Goal: Task Accomplishment & Management: Use online tool/utility

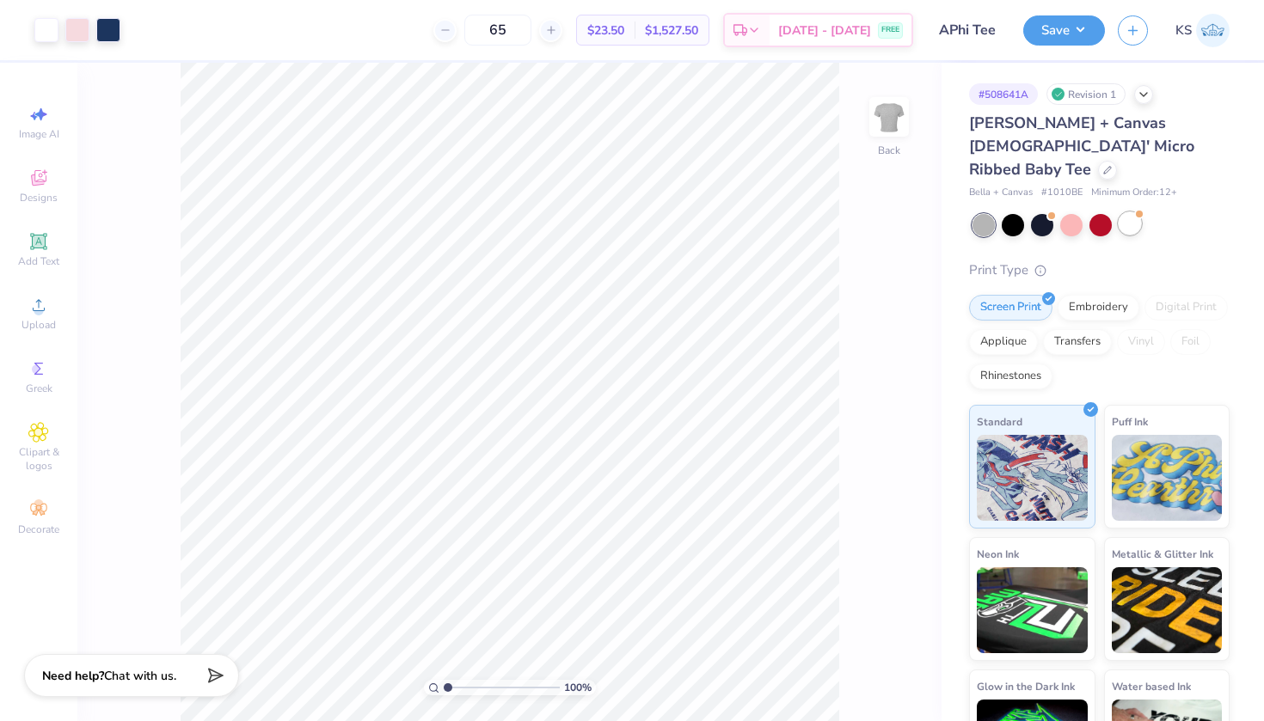
click at [1132, 212] on div at bounding box center [1130, 223] width 22 height 22
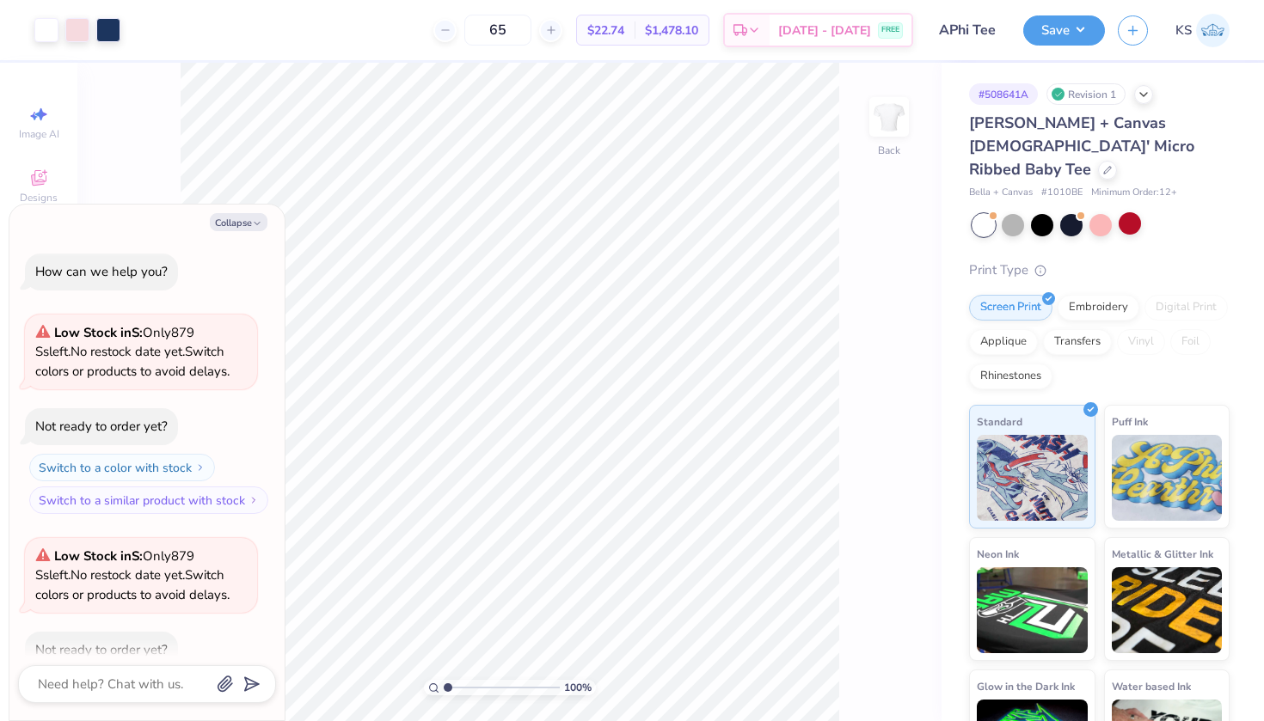
scroll to position [90, 0]
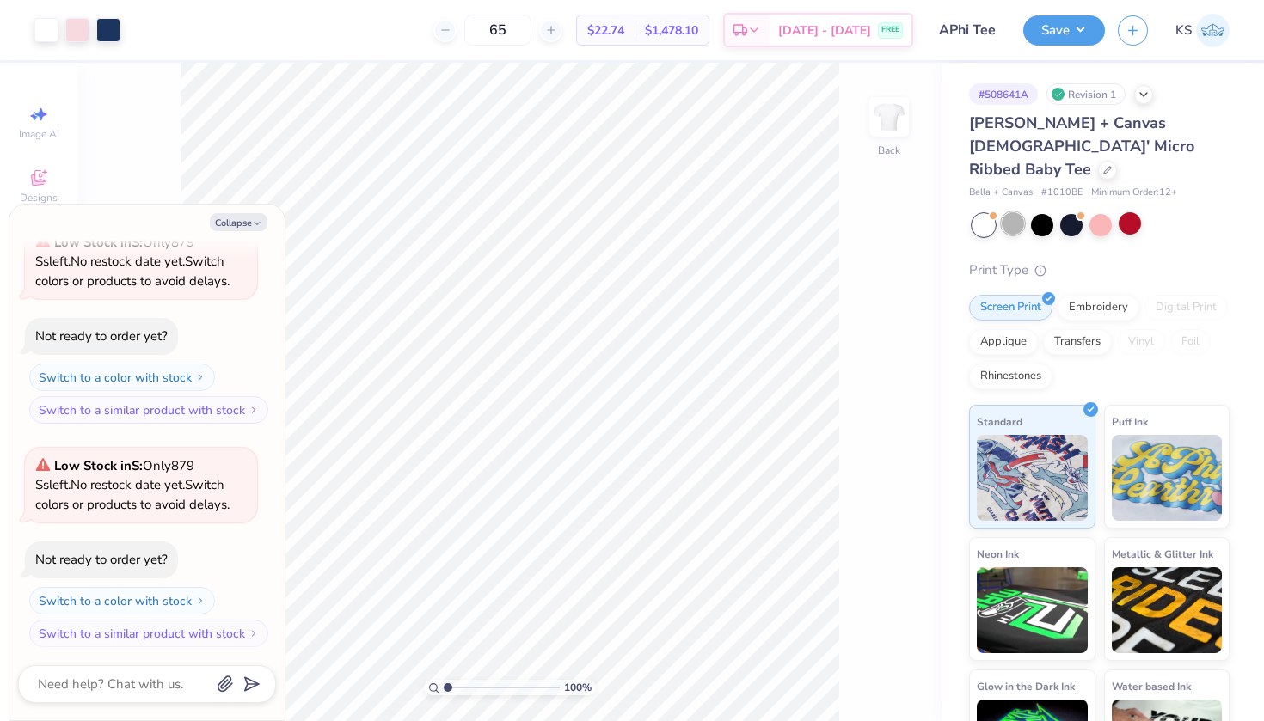
click at [1013, 212] on div at bounding box center [1013, 223] width 22 height 22
click at [983, 214] on div at bounding box center [983, 225] width 22 height 22
click at [990, 214] on div at bounding box center [983, 225] width 22 height 22
click at [1127, 212] on div at bounding box center [1130, 223] width 22 height 22
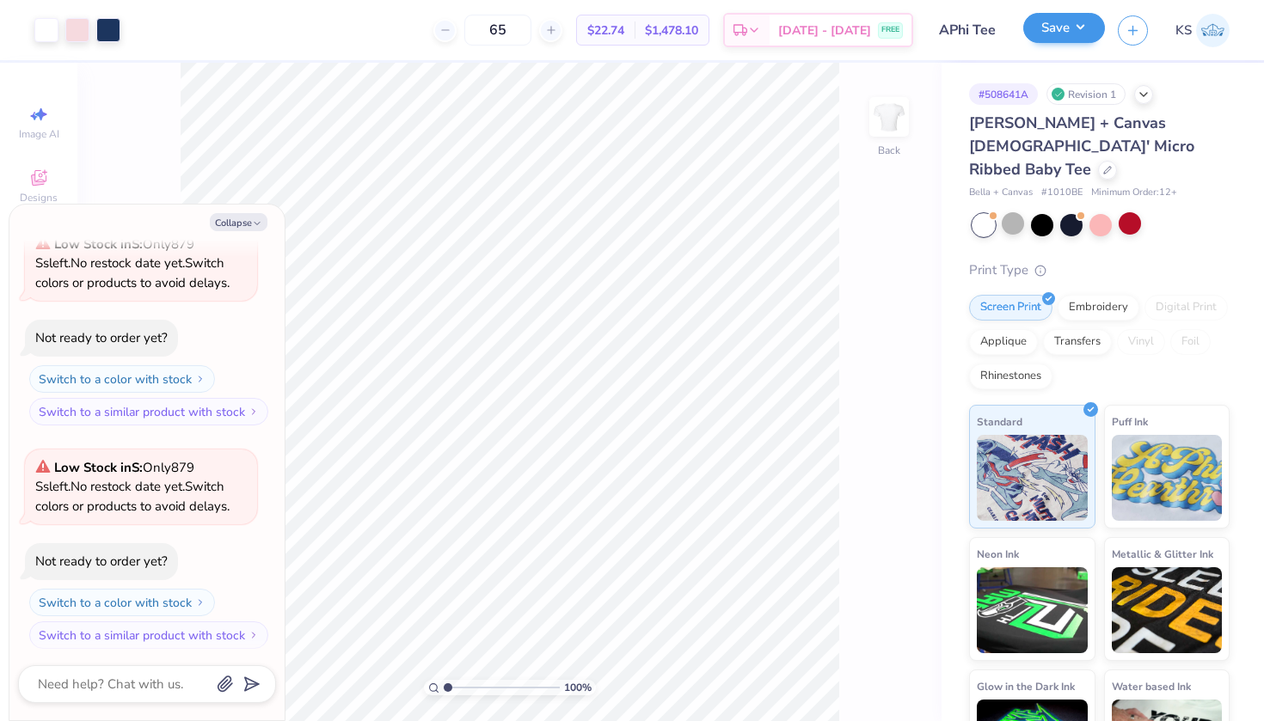
click at [1054, 31] on button "Save" at bounding box center [1064, 28] width 82 height 30
type textarea "x"
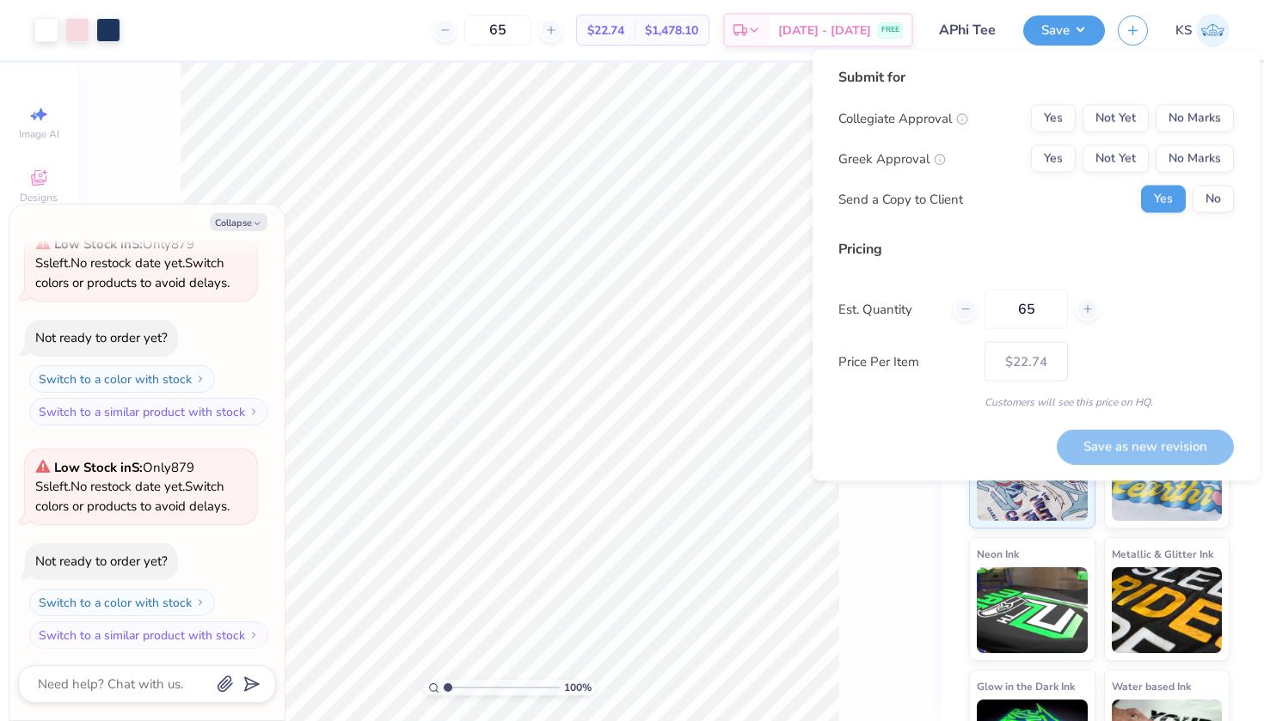
click at [1214, 104] on div "Submit for Collegiate Approval Yes Not Yet No Marks Greek Approval Yes Not Yet …" at bounding box center [1035, 146] width 395 height 159
click at [1214, 114] on button "No Marks" at bounding box center [1195, 119] width 78 height 28
click at [1117, 143] on div "Collegiate Approval Yes Not Yet No Marks Greek Approval Yes Not Yet No Marks Se…" at bounding box center [1035, 159] width 395 height 108
click at [1117, 154] on button "Not Yet" at bounding box center [1115, 159] width 66 height 28
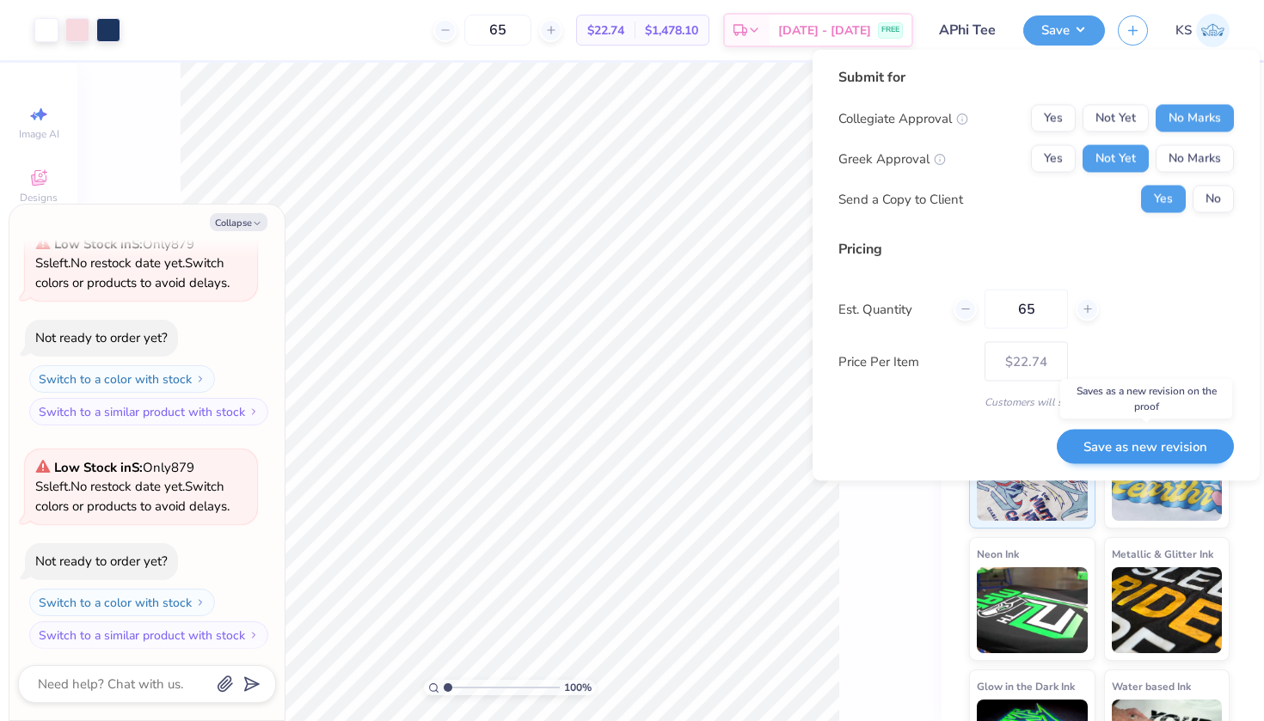
click at [1144, 451] on button "Save as new revision" at bounding box center [1145, 446] width 177 height 35
type input "$22.74"
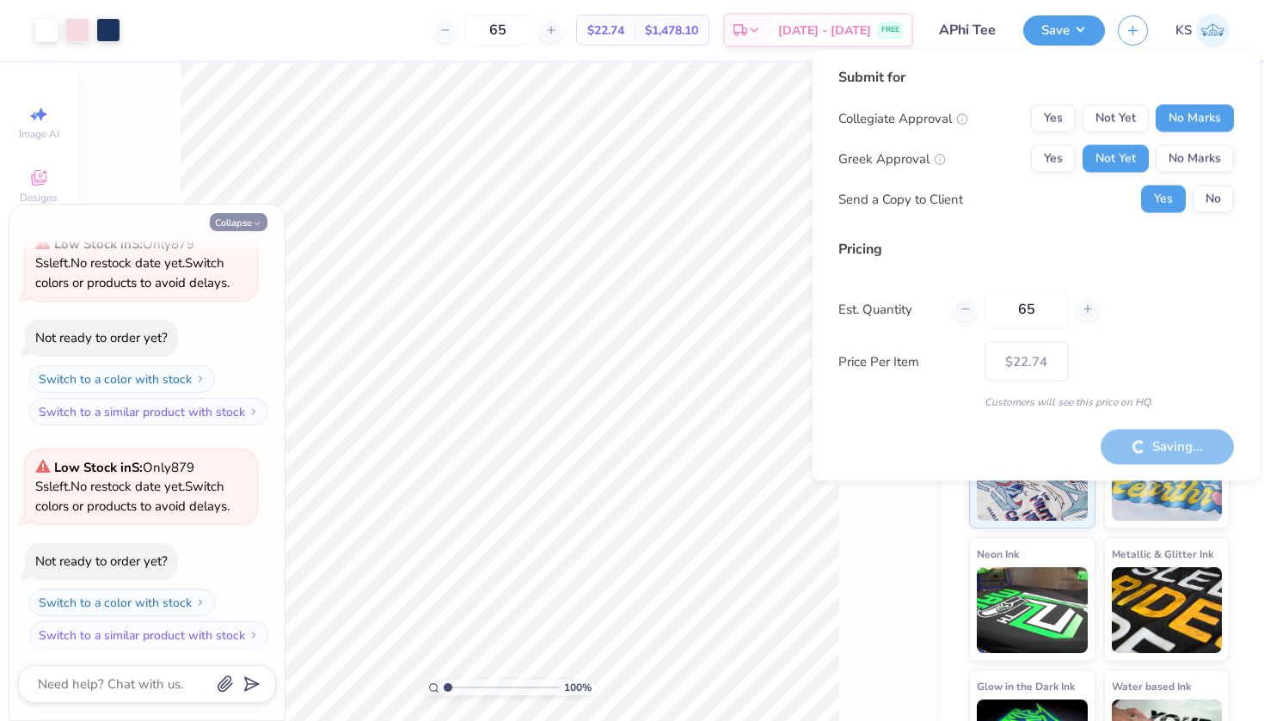
click at [247, 215] on button "Collapse" at bounding box center [239, 222] width 58 height 18
type textarea "x"
